Goal: Check status

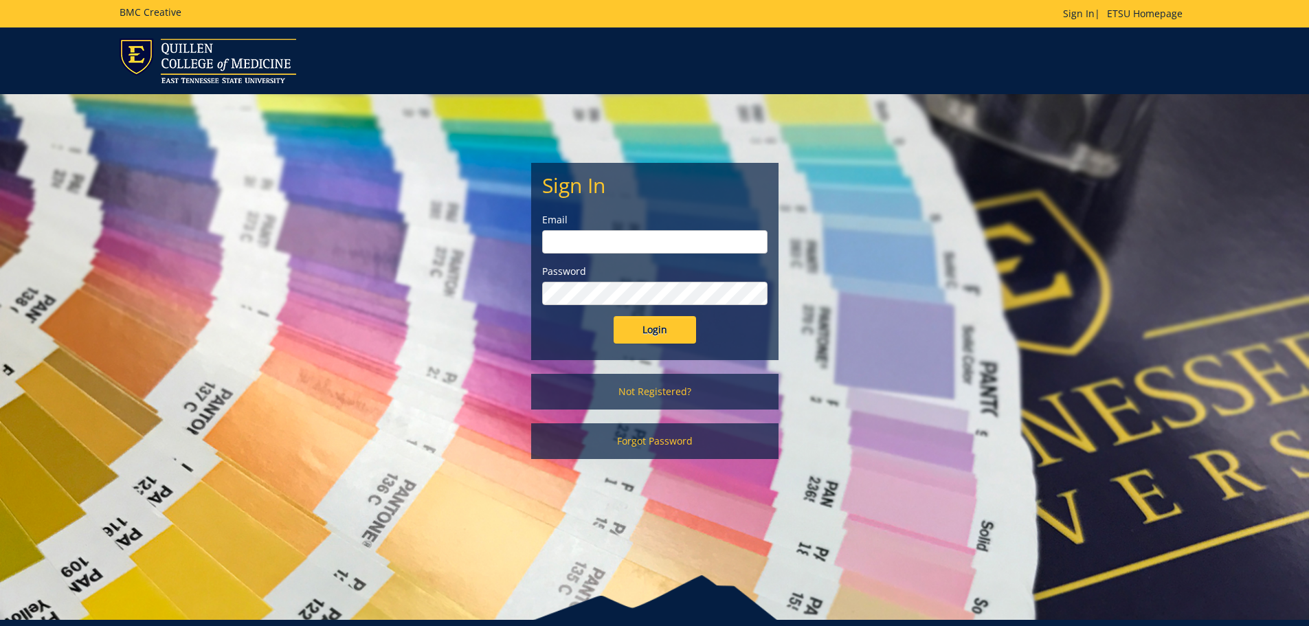
type input "[PERSON_NAME][EMAIL_ADDRESS][DOMAIN_NAME]"
click at [660, 329] on input "Login" at bounding box center [655, 329] width 82 height 27
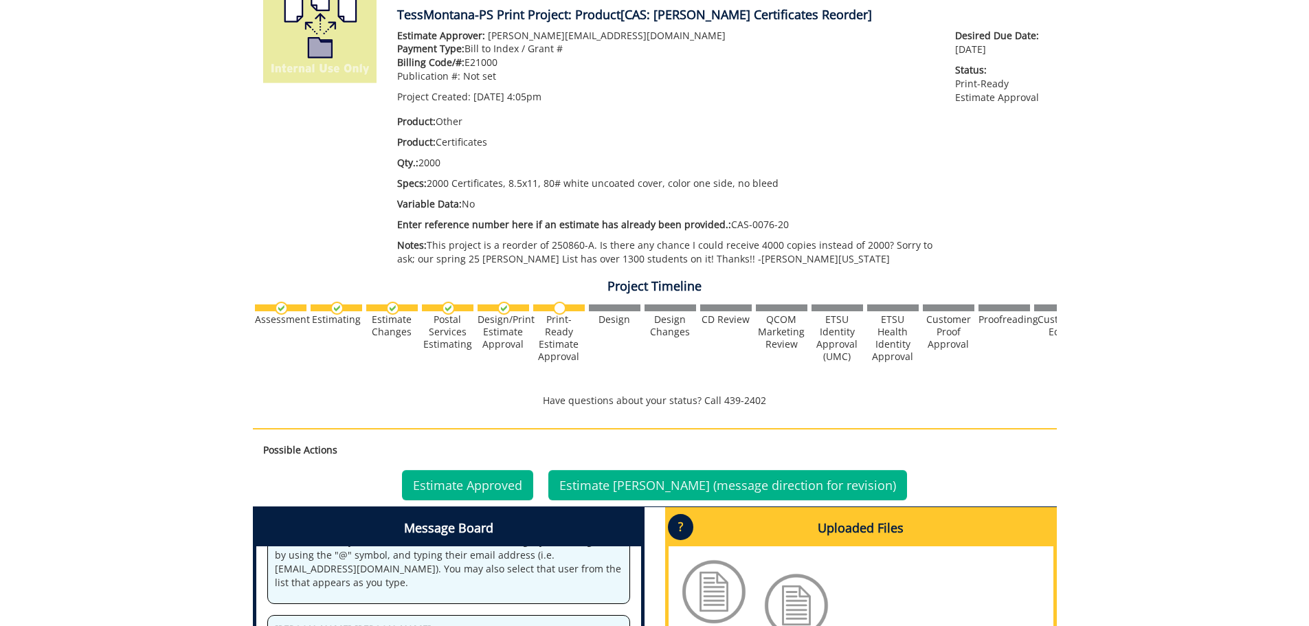
scroll to position [275, 0]
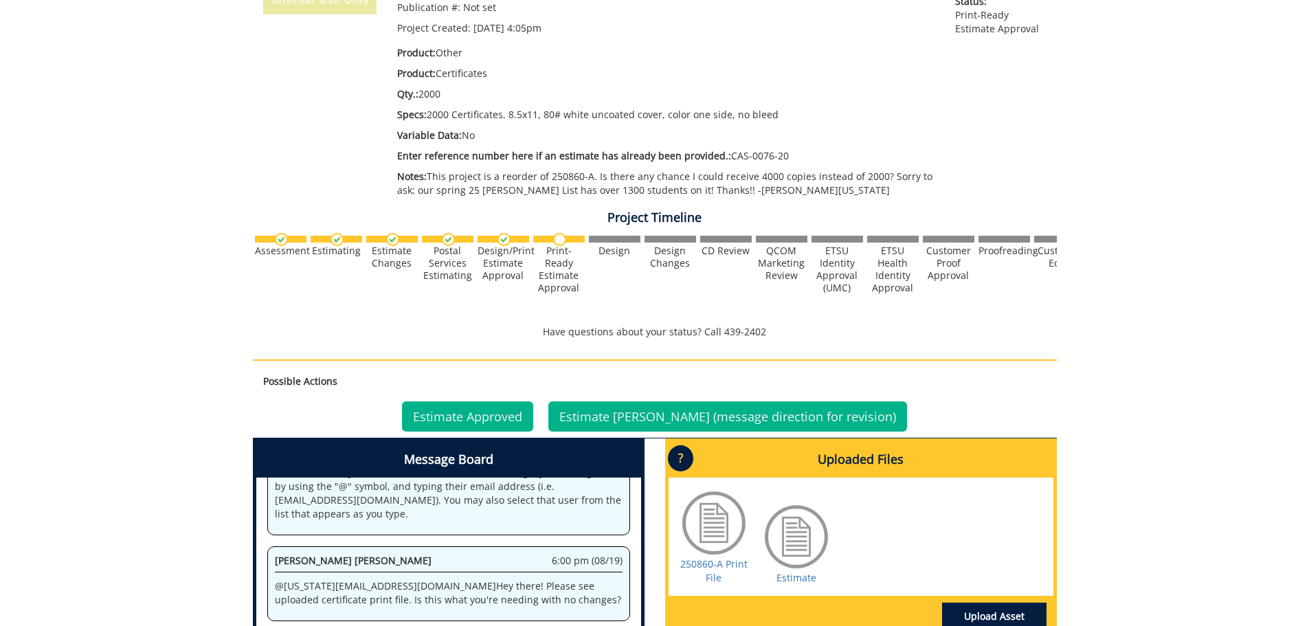
click at [718, 527] on div at bounding box center [714, 523] width 69 height 69
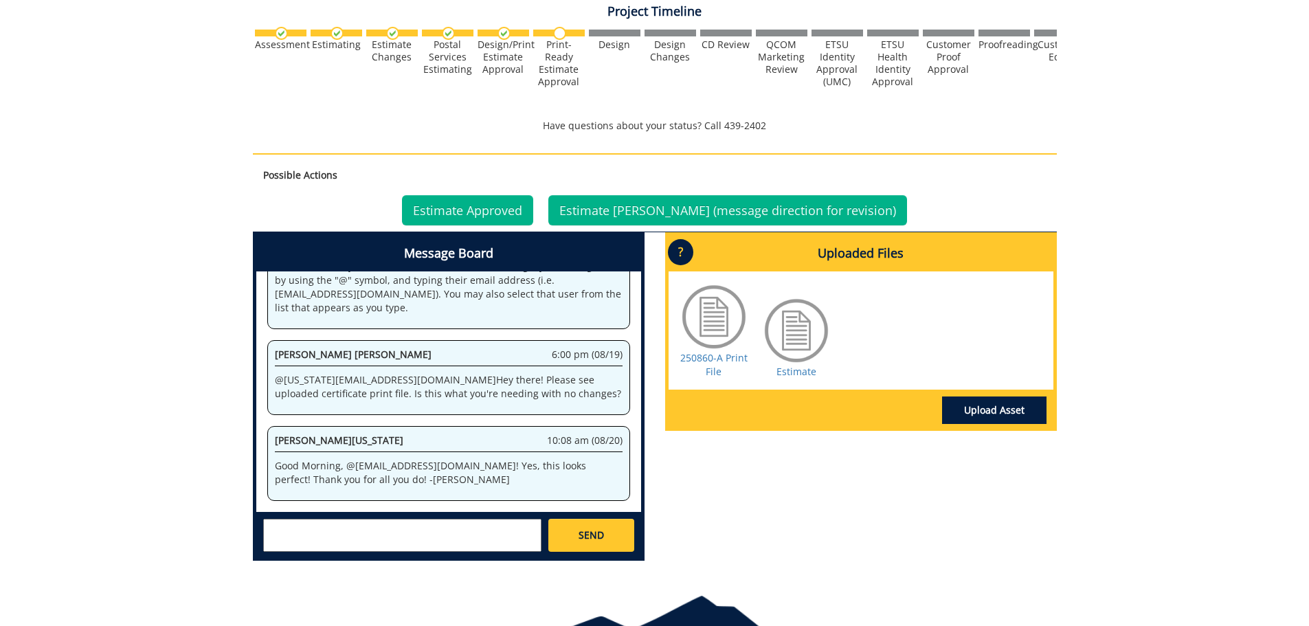
click at [699, 327] on div at bounding box center [714, 316] width 69 height 69
click at [704, 361] on link "250860-A Print File" at bounding box center [713, 364] width 67 height 27
click at [797, 372] on link "Estimate" at bounding box center [797, 371] width 40 height 13
click at [502, 210] on link "Estimate Approved" at bounding box center [467, 210] width 131 height 30
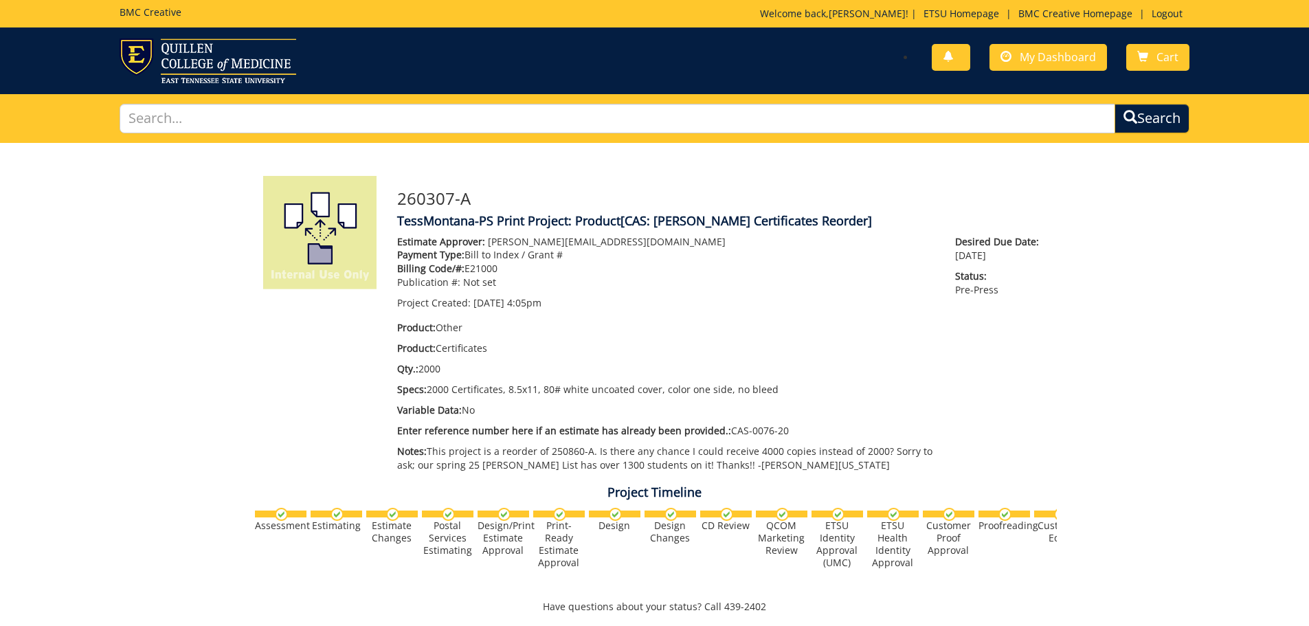
scroll to position [69, 0]
